Goal: Find contact information: Find contact information

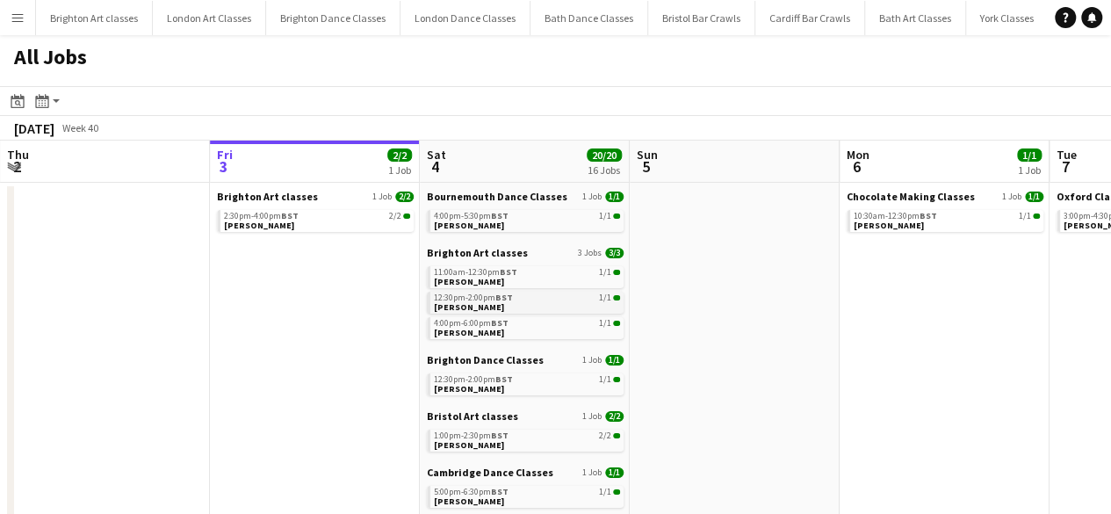
click at [546, 308] on link "12:30pm-2:00pm BST 1/1 [PERSON_NAME]" at bounding box center [527, 302] width 186 height 20
click at [23, 17] on app-icon "Menu" at bounding box center [18, 18] width 14 height 14
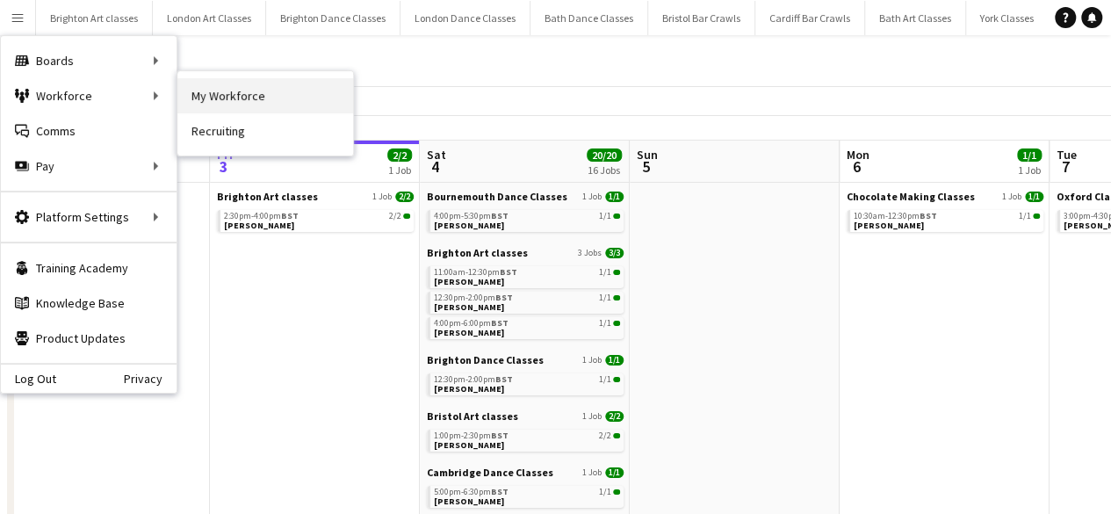
click at [246, 100] on link "My Workforce" at bounding box center [265, 95] width 176 height 35
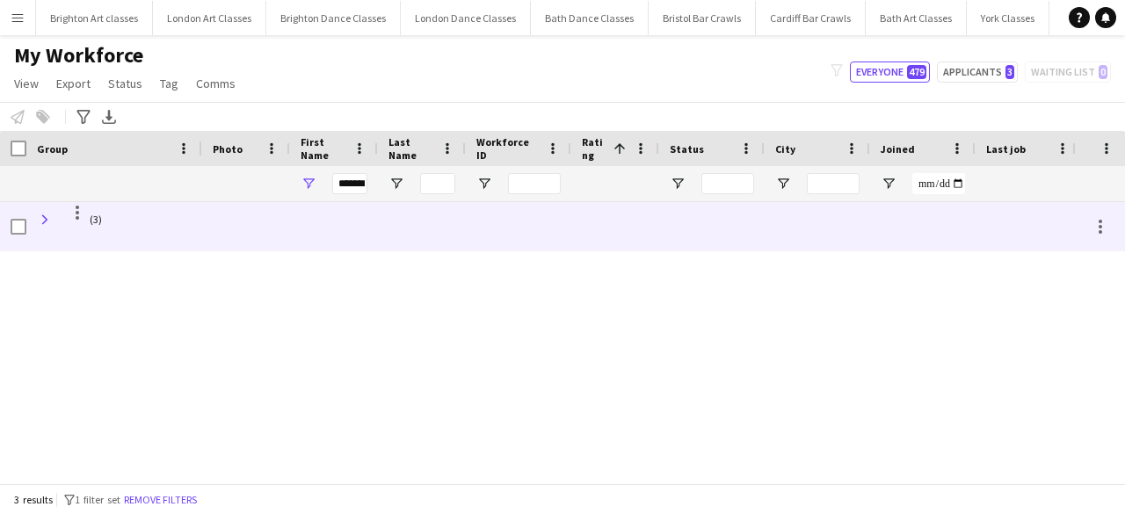
click at [40, 213] on span at bounding box center [45, 220] width 16 height 16
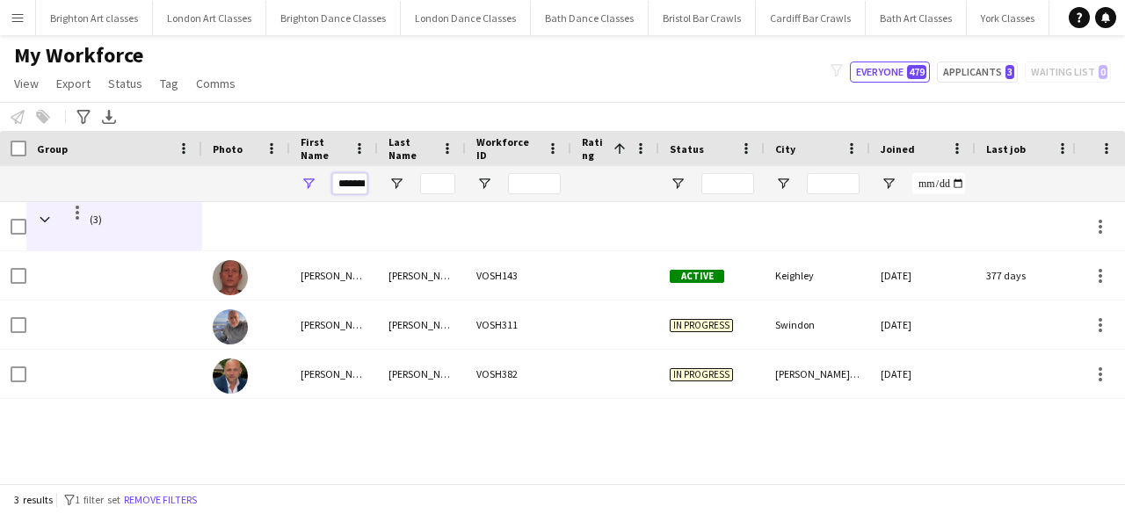
scroll to position [0, 9]
drag, startPoint x: 337, startPoint y: 191, endPoint x: 444, endPoint y: 197, distance: 106.5
click at [444, 197] on div "*******" at bounding box center [1027, 183] width 2054 height 35
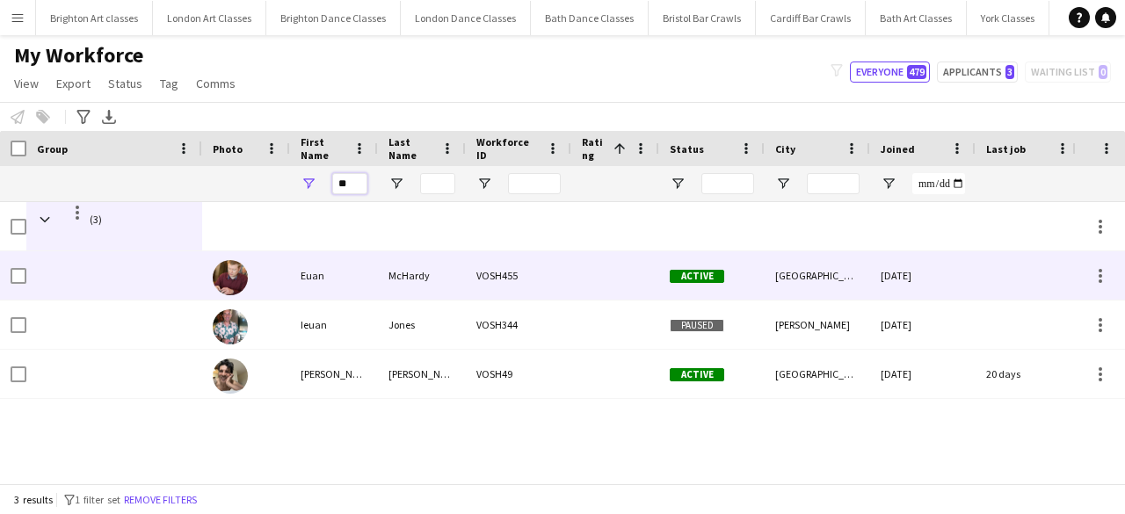
type input "**"
click at [368, 275] on div "Euan" at bounding box center [334, 275] width 88 height 48
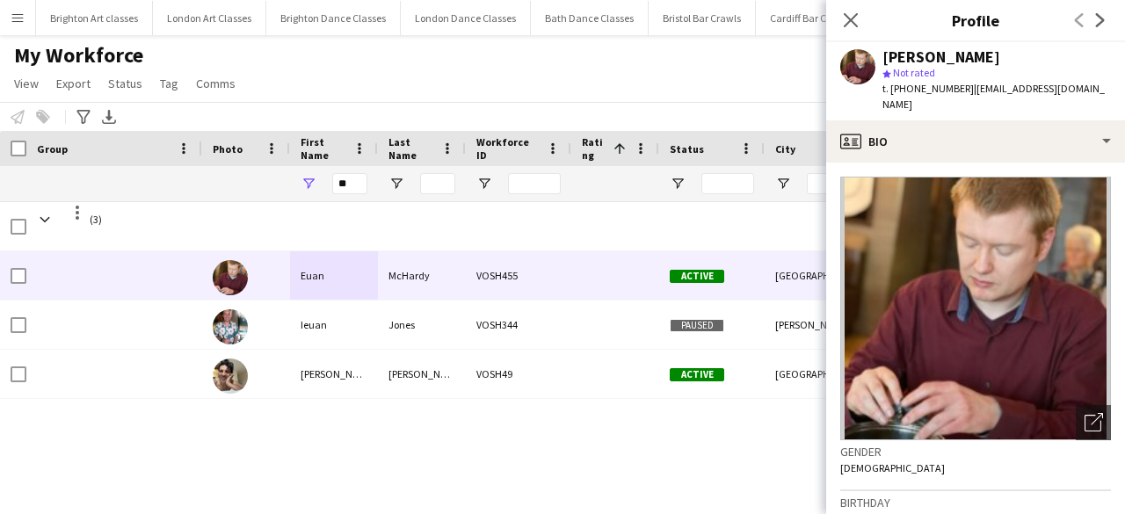
drag, startPoint x: 963, startPoint y: 89, endPoint x: 893, endPoint y: 94, distance: 70.5
click at [893, 94] on div "t. [PHONE_NUMBER] | [EMAIL_ADDRESS][DOMAIN_NAME]" at bounding box center [996, 97] width 228 height 32
copy div "[PHONE_NUMBER] |"
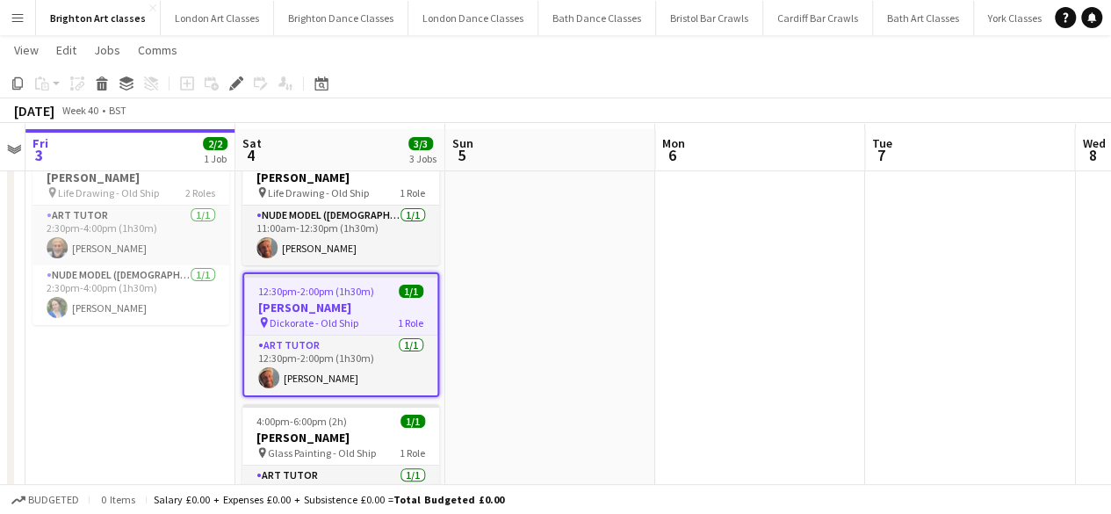
scroll to position [53, 0]
